Goal: Task Accomplishment & Management: Complete application form

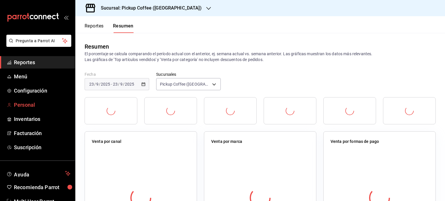
click at [28, 104] on span "Personal" at bounding box center [42, 105] width 56 height 8
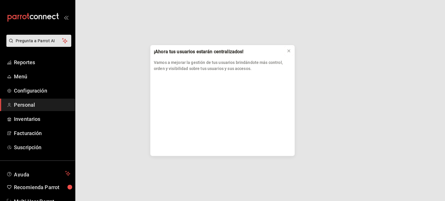
click at [290, 51] on icon at bounding box center [288, 51] width 5 height 5
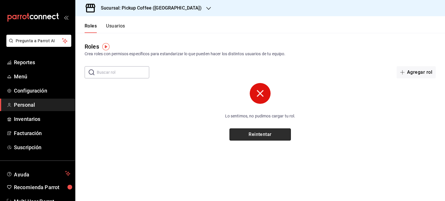
drag, startPoint x: 265, startPoint y: 129, endPoint x: 265, endPoint y: 133, distance: 3.5
click at [265, 133] on button "Reintentar" at bounding box center [259, 135] width 61 height 12
click at [251, 127] on div "Lo sentimos, no pudimos cargar tu rol. Reintentar" at bounding box center [260, 112] width 174 height 58
click at [253, 133] on button "Reintentar" at bounding box center [259, 135] width 61 height 12
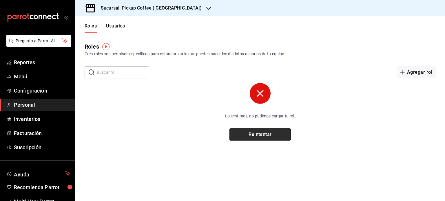
click at [256, 134] on button "Reintentar" at bounding box center [259, 135] width 61 height 12
click at [126, 59] on div "Roles Crea roles con permisos específicos para estandarizar lo que pueden hacer…" at bounding box center [259, 55] width 369 height 45
click at [266, 135] on button "Reintentar" at bounding box center [259, 135] width 61 height 12
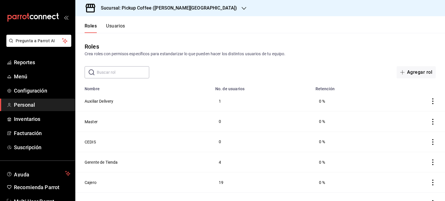
click at [133, 69] on input "text" at bounding box center [123, 73] width 52 height 12
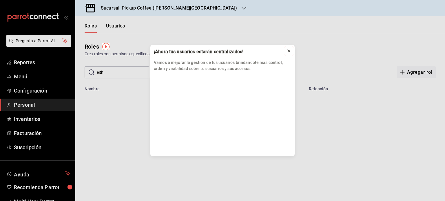
click at [289, 50] on icon at bounding box center [288, 51] width 5 height 5
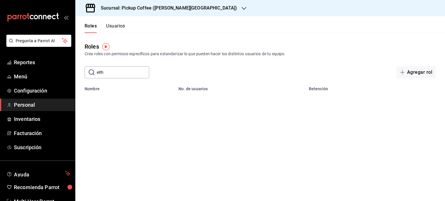
click at [127, 76] on input "eith" at bounding box center [123, 73] width 52 height 12
type input "[PERSON_NAME]"
click at [403, 71] on icon "button" at bounding box center [402, 72] width 5 height 5
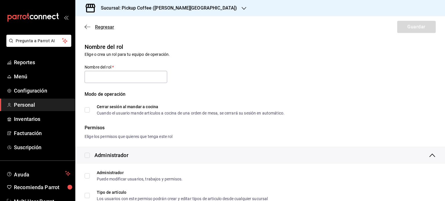
click at [94, 28] on span "Regresar" at bounding box center [100, 26] width 30 height 5
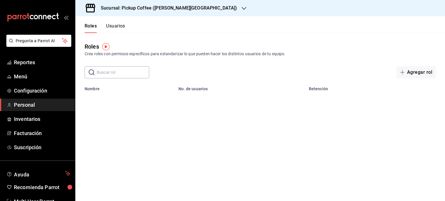
click at [121, 28] on button "Usuarios" at bounding box center [115, 28] width 19 height 10
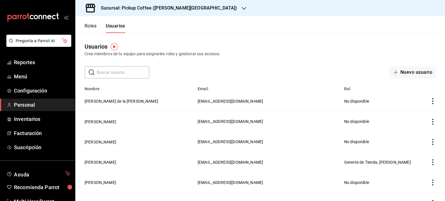
click at [126, 70] on input "text" at bounding box center [123, 73] width 52 height 12
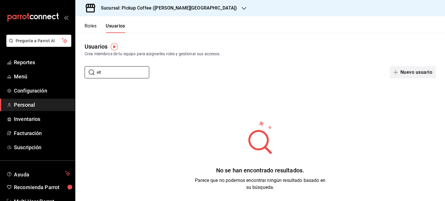
type input "eit"
click at [421, 74] on button "Nuevo usuario" at bounding box center [413, 72] width 46 height 12
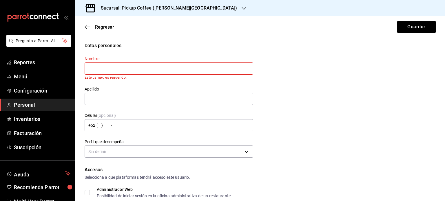
click at [152, 66] on input "text" at bounding box center [169, 69] width 168 height 12
type input "Eitan"
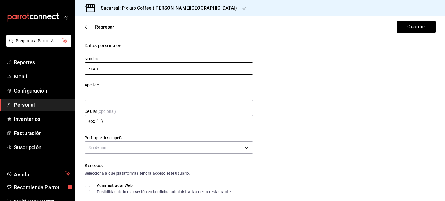
click at [137, 63] on input "Eitan" at bounding box center [169, 69] width 168 height 12
